Goal: Transaction & Acquisition: Purchase product/service

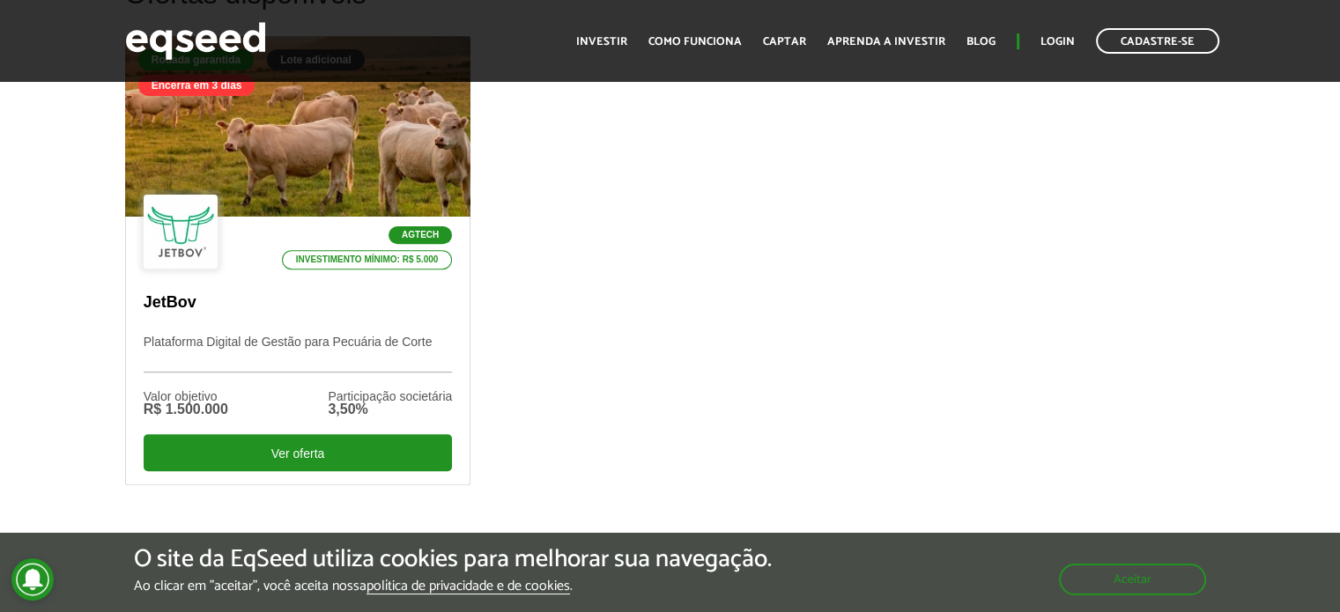
scroll to position [705, 0]
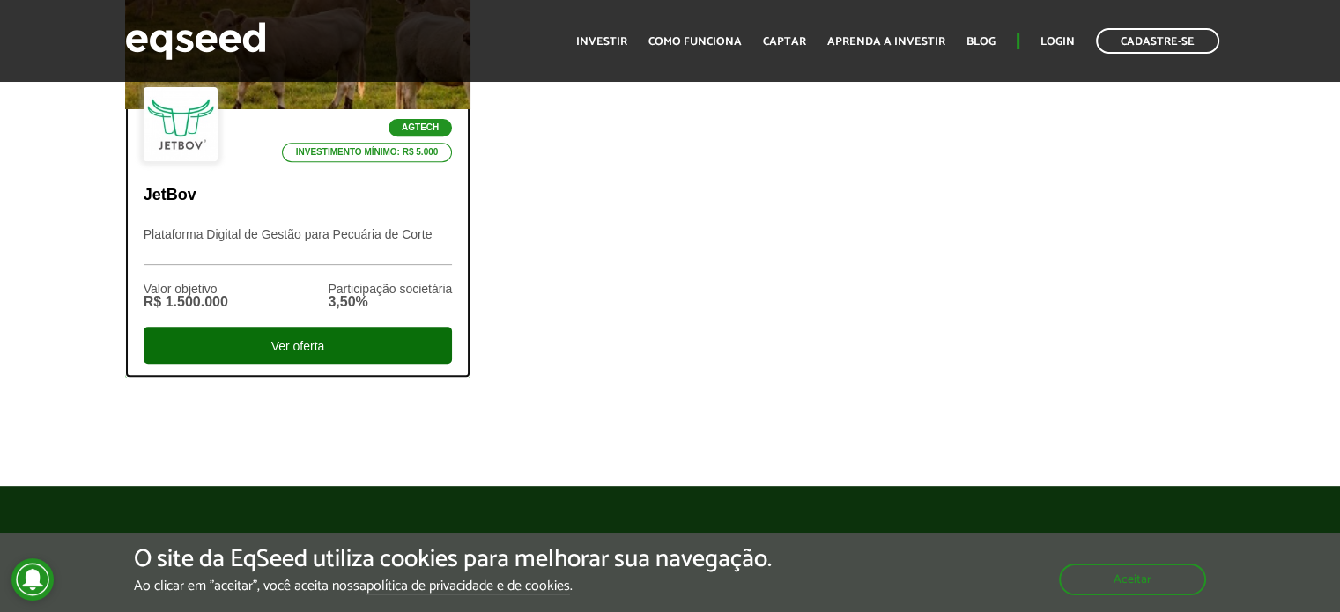
click at [275, 342] on div "Ver oferta" at bounding box center [298, 345] width 309 height 37
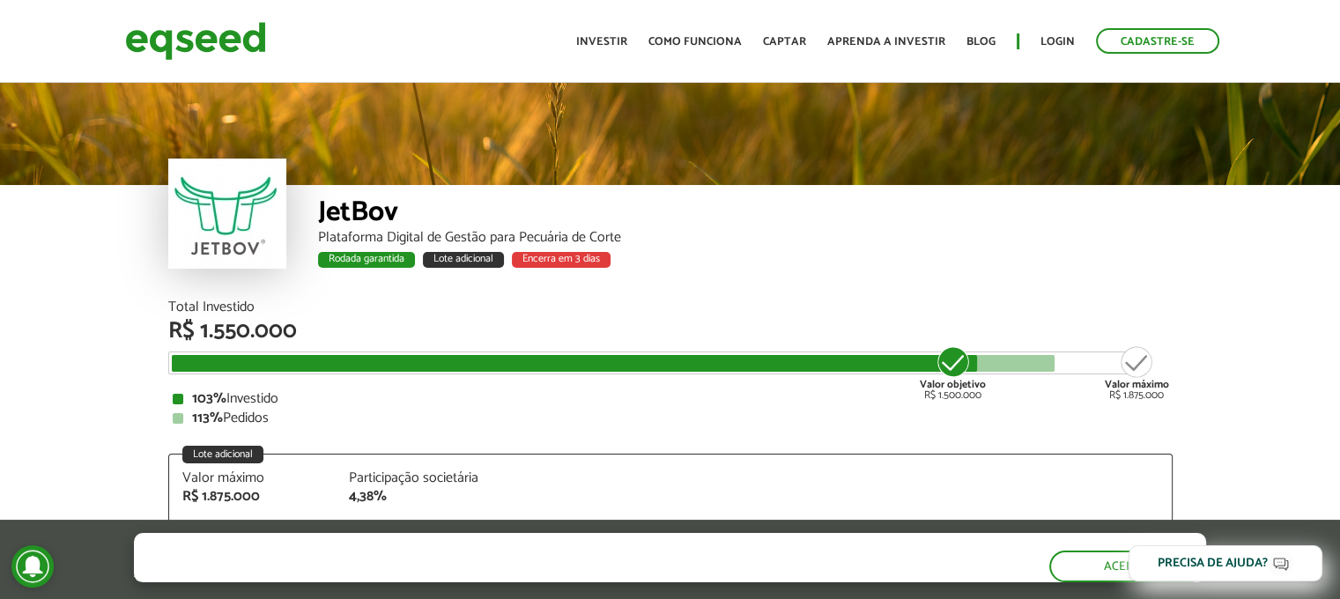
scroll to position [2206, 0]
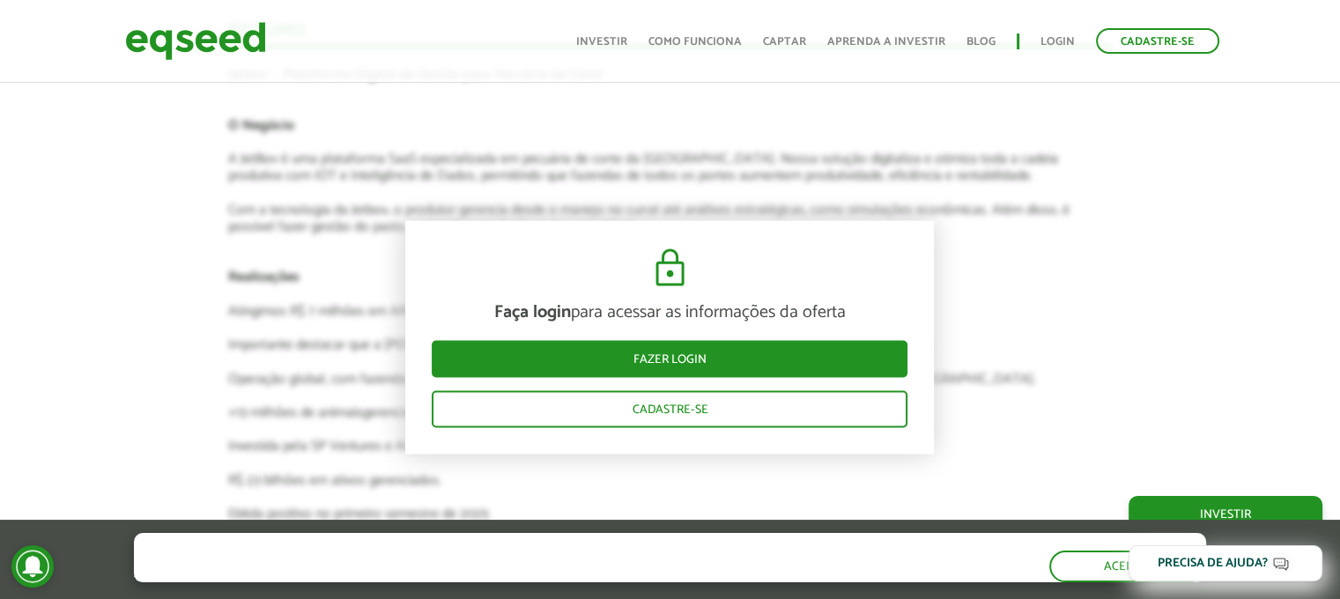
scroll to position [3352, 0]
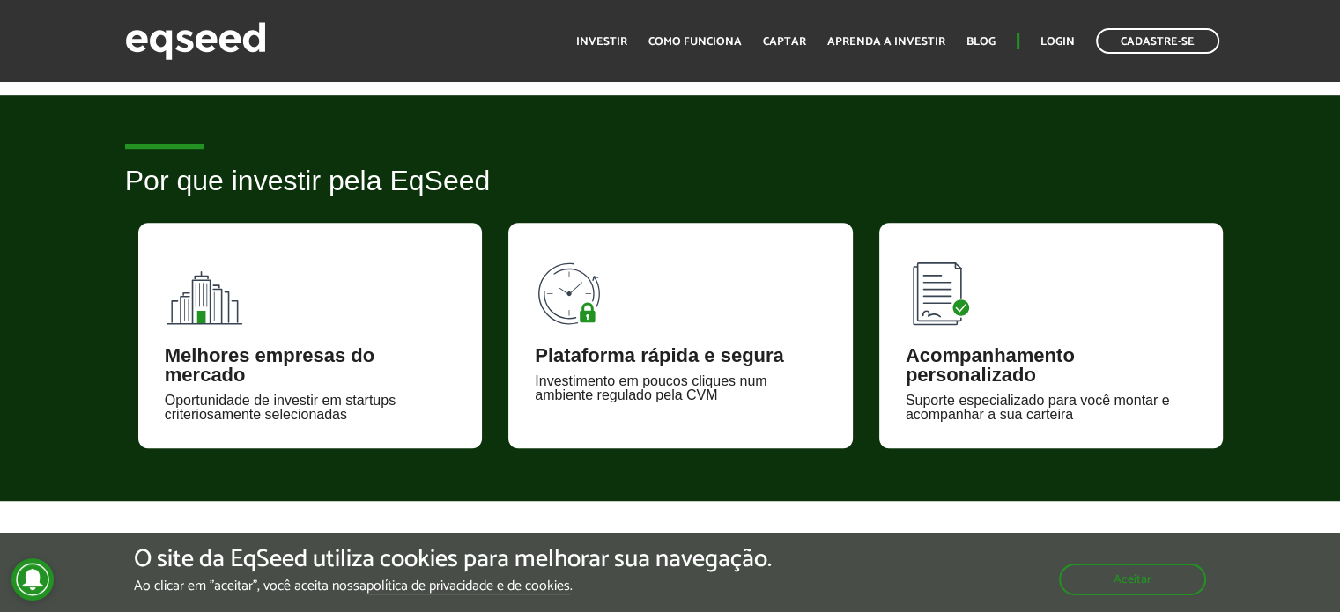
scroll to position [1145, 0]
